Goal: Information Seeking & Learning: Learn about a topic

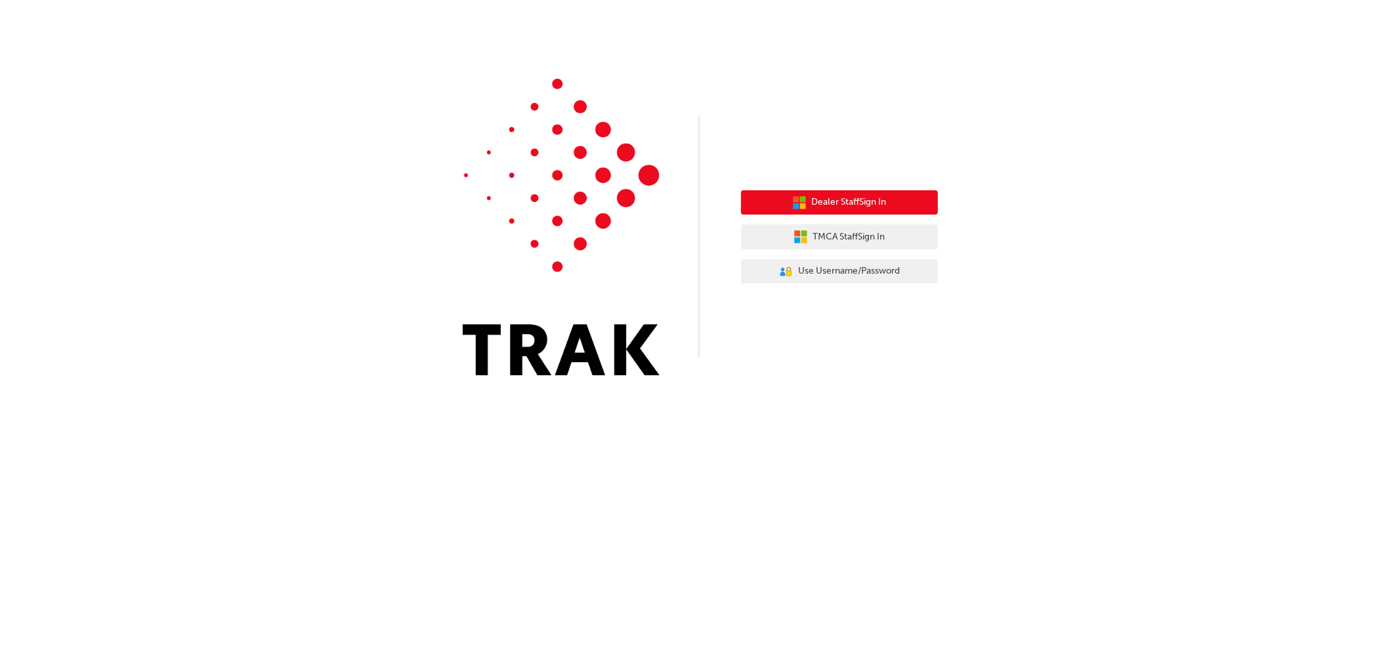
click at [906, 204] on button "Dealer Staff Sign In" at bounding box center [839, 202] width 197 height 25
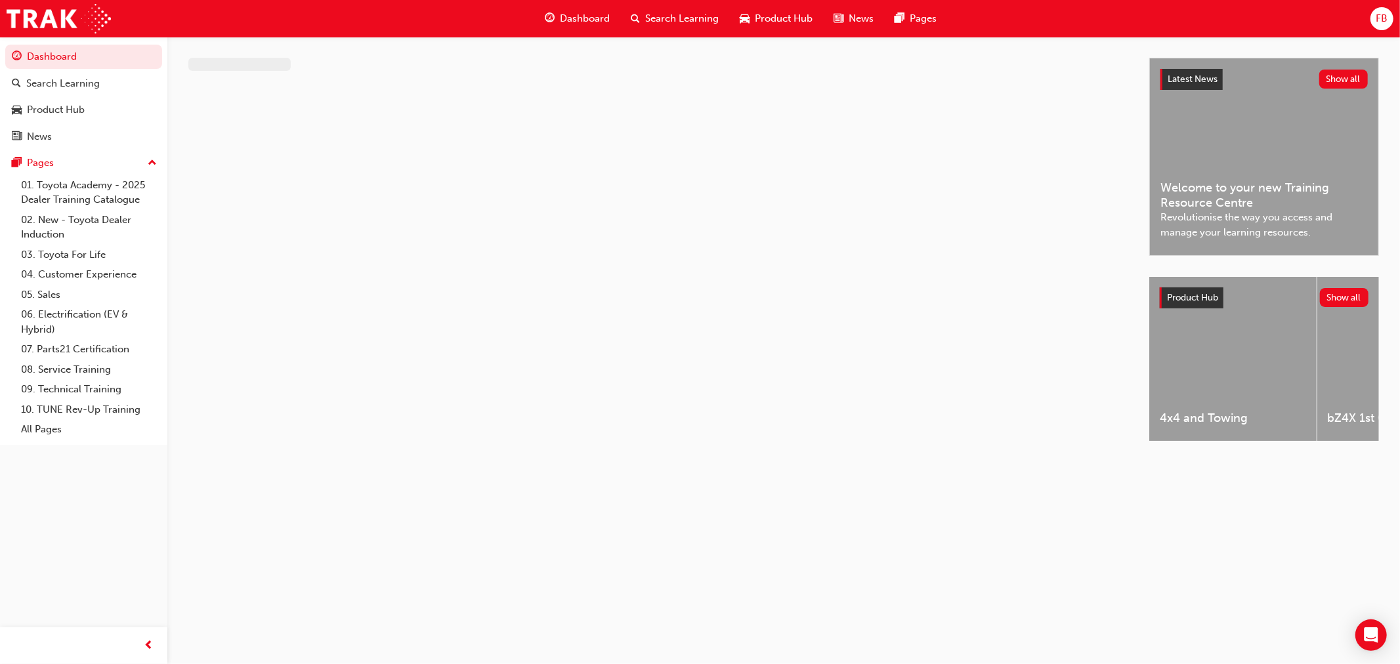
click at [566, 13] on span "Dashboard" at bounding box center [585, 18] width 50 height 15
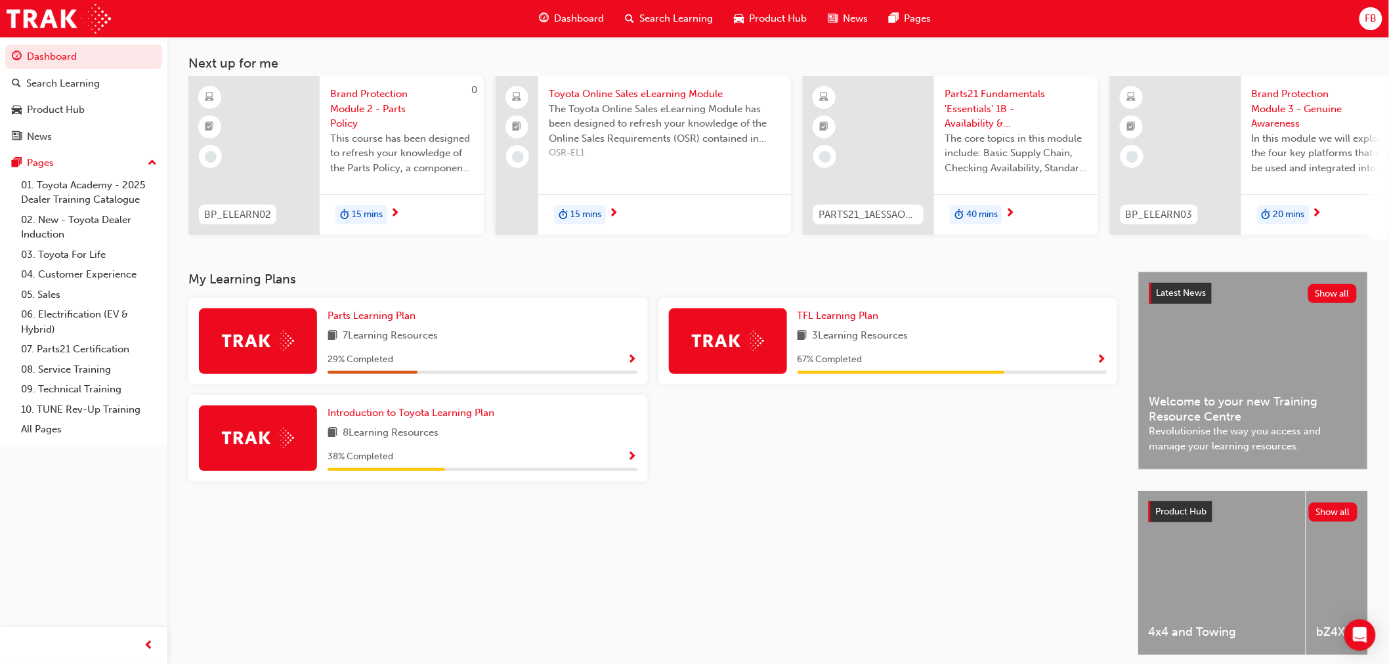
scroll to position [119, 0]
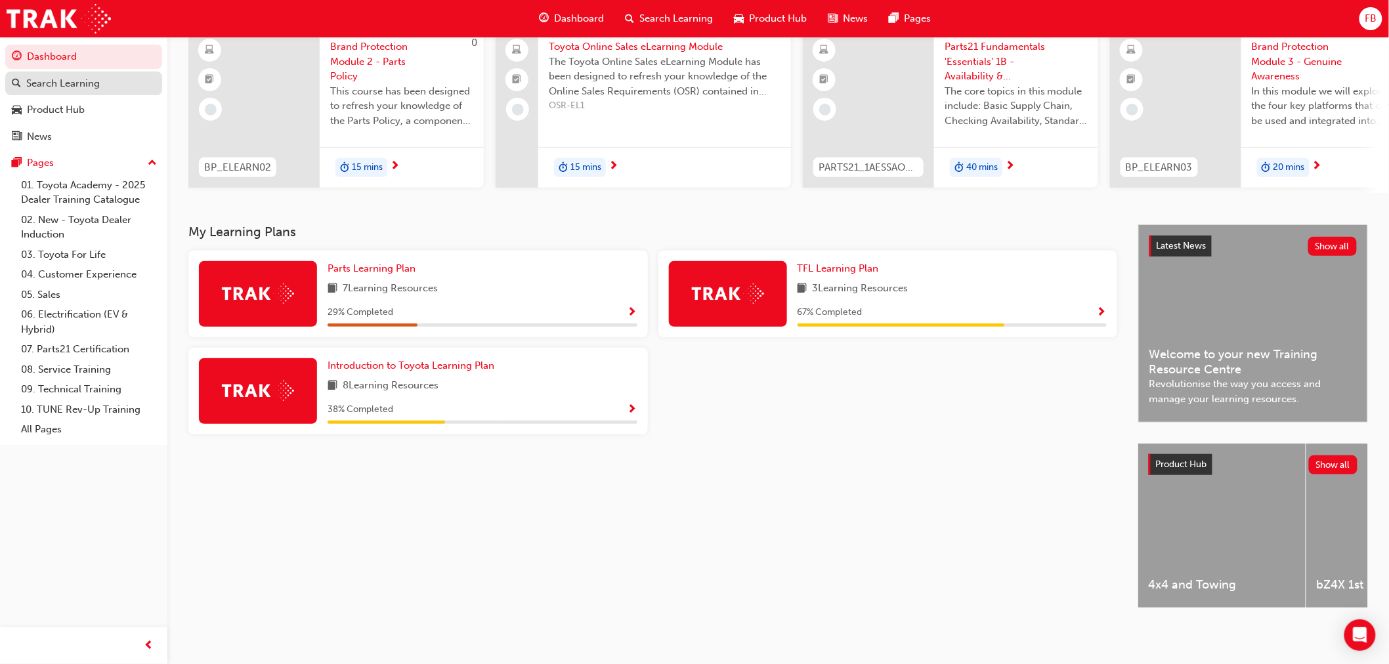
click at [83, 81] on div "Search Learning" at bounding box center [63, 83] width 74 height 15
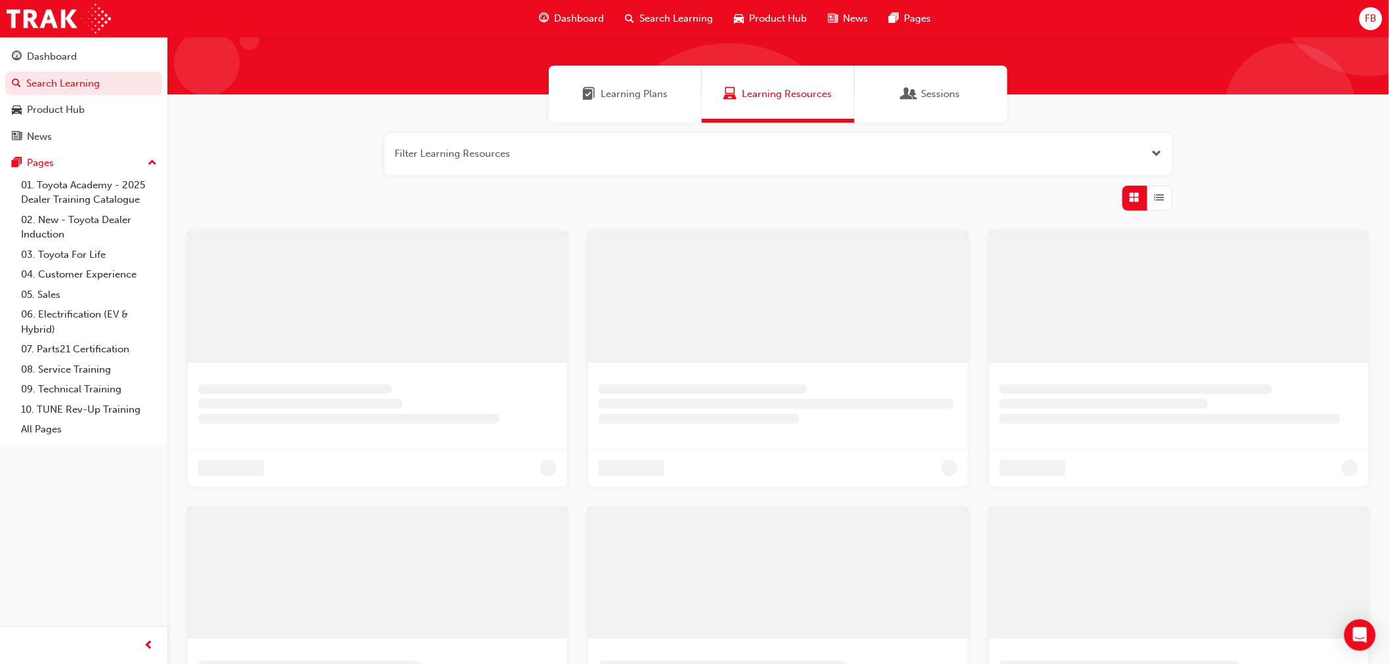
scroll to position [73, 0]
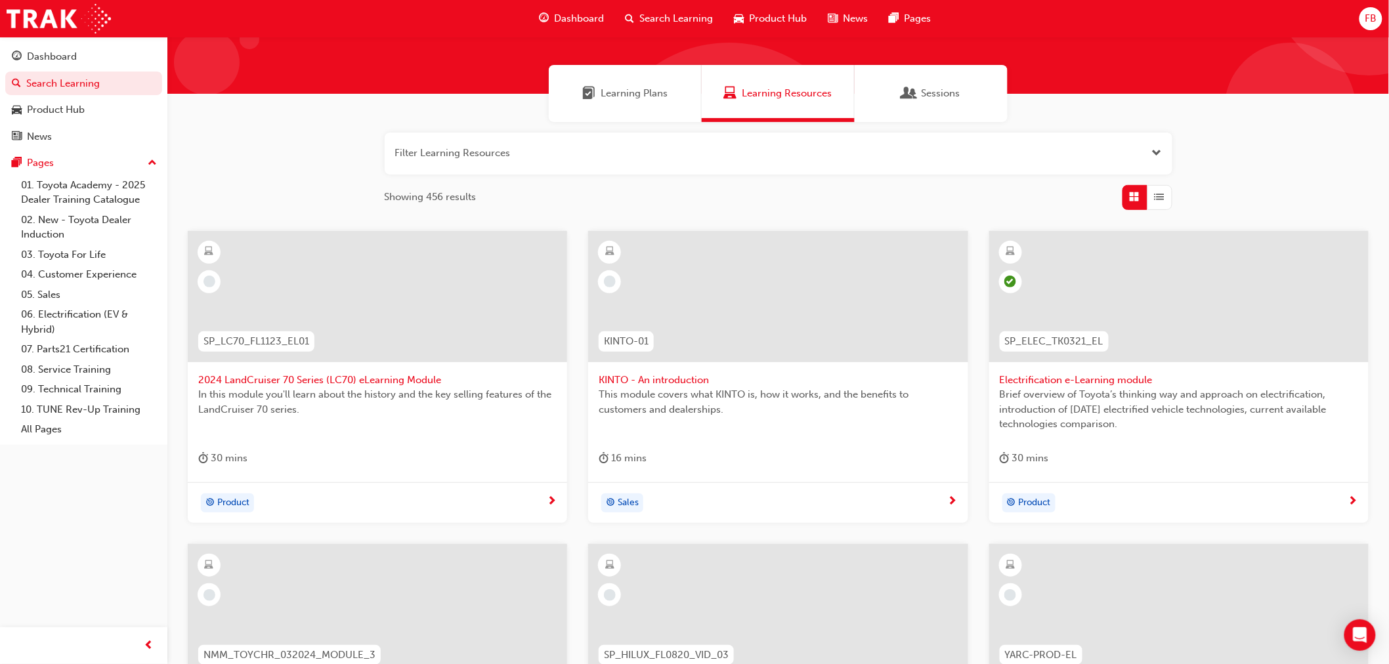
click at [570, 21] on span "Dashboard" at bounding box center [580, 18] width 50 height 15
